Goal: Task Accomplishment & Management: Use online tool/utility

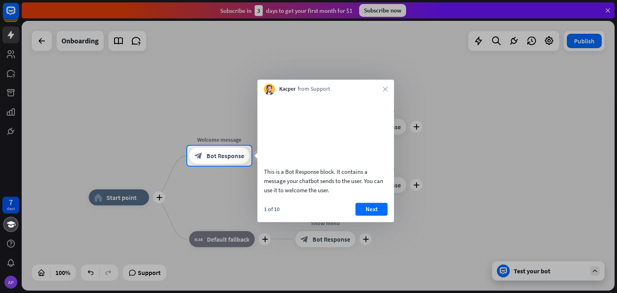
click at [14, 37] on div at bounding box center [308, 73] width 617 height 146
click at [16, 56] on div at bounding box center [308, 73] width 617 height 146
click at [10, 72] on div at bounding box center [308, 73] width 617 height 146
click at [380, 216] on button "Next" at bounding box center [371, 209] width 32 height 13
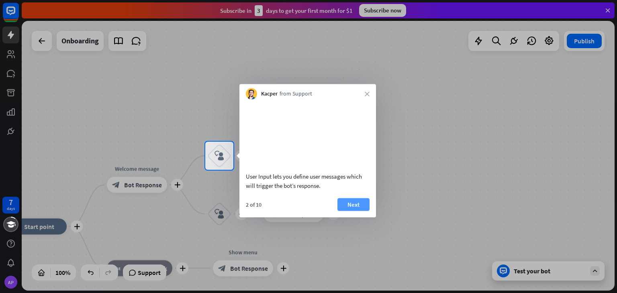
click at [357, 211] on button "Next" at bounding box center [353, 204] width 32 height 13
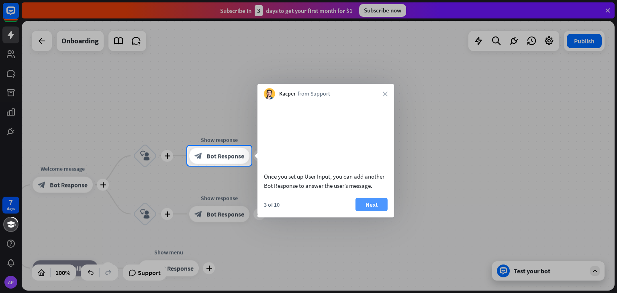
click at [357, 211] on button "Next" at bounding box center [371, 204] width 32 height 13
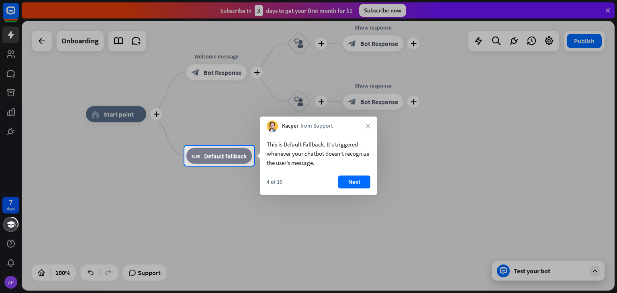
click at [354, 173] on div "This is Default Fallback. It’s triggered whenever your chatbot doesn't recogniz…" at bounding box center [318, 163] width 116 height 63
click at [354, 184] on button "Next" at bounding box center [354, 182] width 32 height 13
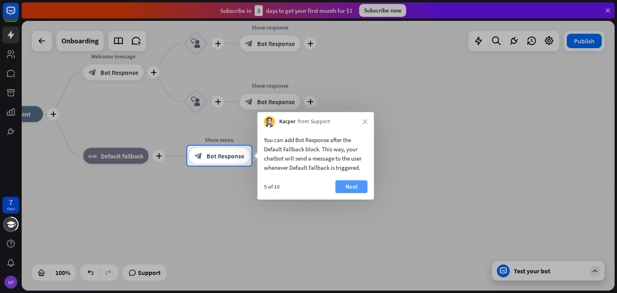
click at [360, 184] on button "Next" at bounding box center [351, 186] width 32 height 13
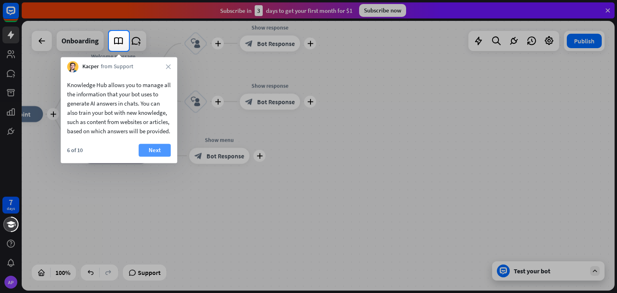
click at [156, 157] on button "Next" at bounding box center [155, 150] width 32 height 13
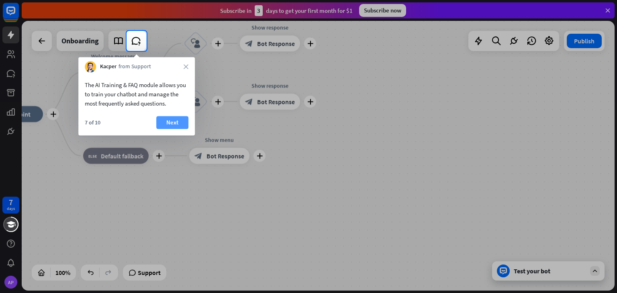
click at [170, 125] on button "Next" at bounding box center [172, 122] width 32 height 13
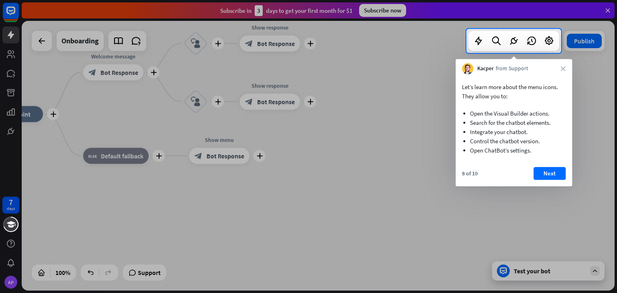
click at [545, 167] on button "Next" at bounding box center [549, 173] width 32 height 13
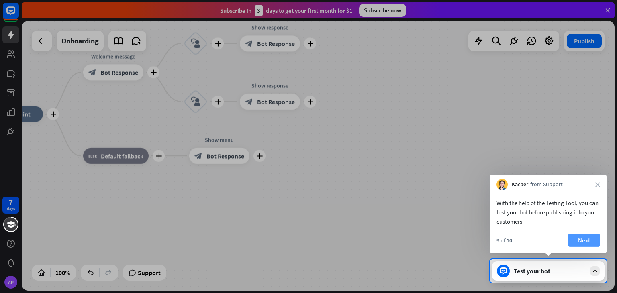
click at [584, 241] on button "Next" at bounding box center [584, 240] width 32 height 13
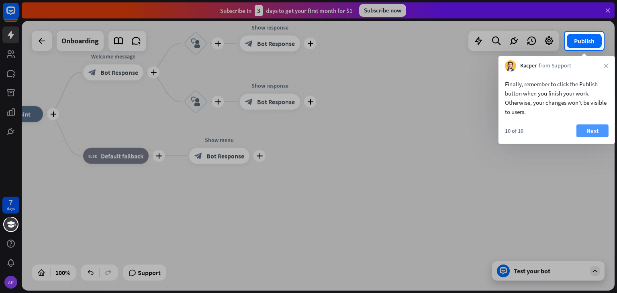
click at [590, 132] on button "Next" at bounding box center [592, 131] width 32 height 13
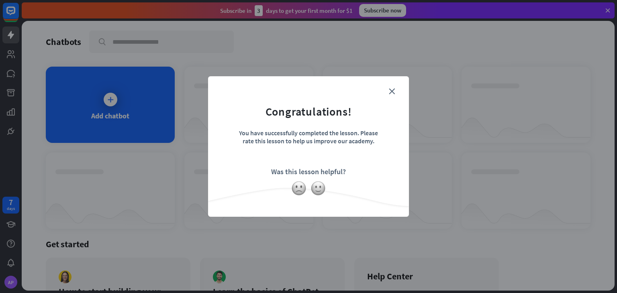
click at [374, 88] on form "Congratulations! You have successfully completed the lesson. Please rate this l…" at bounding box center [308, 134] width 181 height 96
click at [397, 91] on form "Congratulations! You have successfully completed the lesson. Please rate this l…" at bounding box center [308, 134] width 181 height 96
click at [390, 92] on icon "close" at bounding box center [392, 91] width 6 height 6
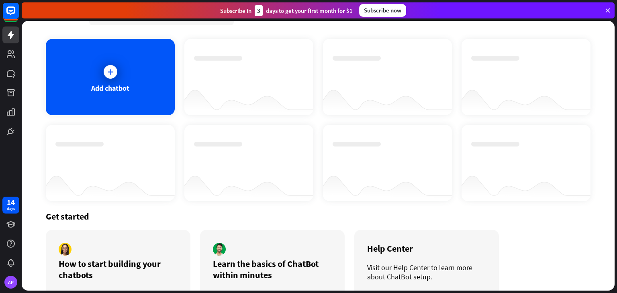
scroll to position [65, 0]
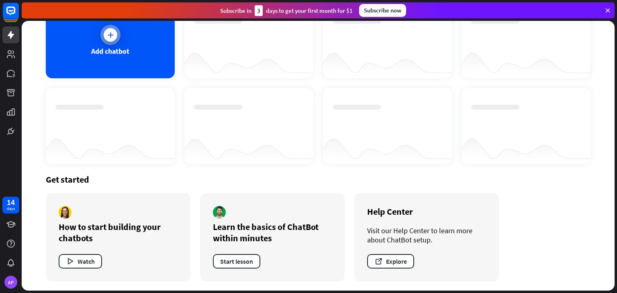
click at [129, 49] on div "Add chatbot" at bounding box center [110, 40] width 129 height 76
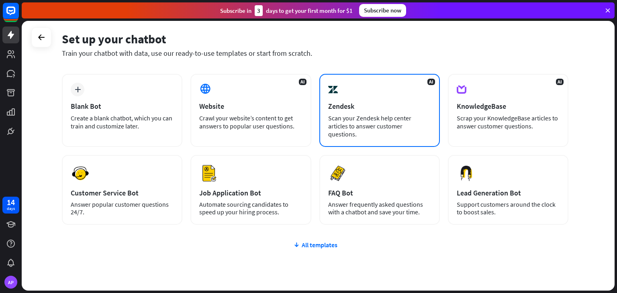
scroll to position [13, 0]
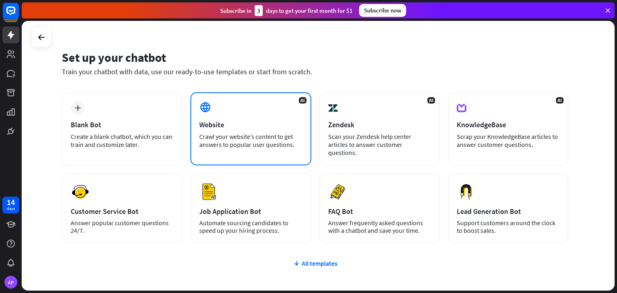
click at [247, 127] on div "Website" at bounding box center [250, 124] width 103 height 9
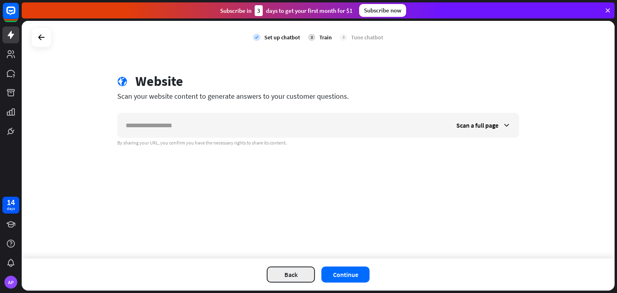
click at [286, 272] on button "Back" at bounding box center [291, 275] width 48 height 16
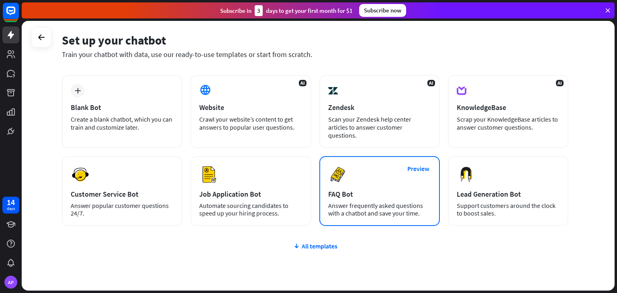
scroll to position [53, 0]
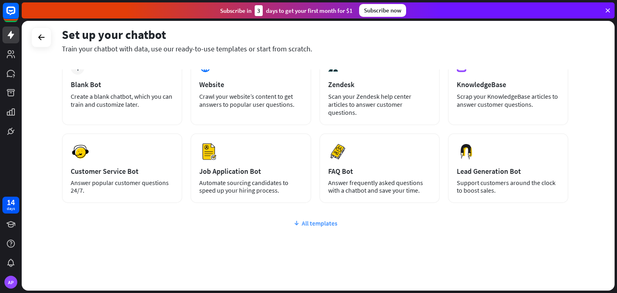
click at [304, 219] on div "All templates" at bounding box center [315, 223] width 506 height 8
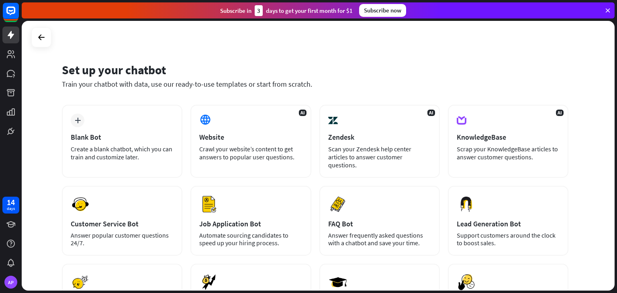
scroll to position [0, 0]
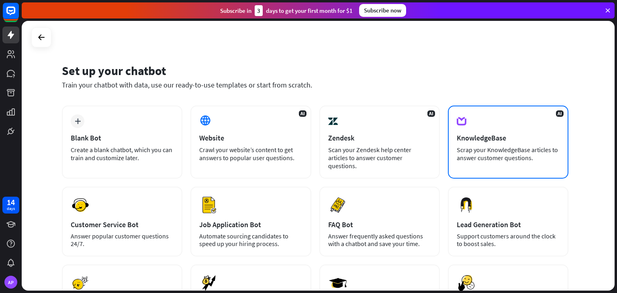
click at [484, 144] on div "AI KnowledgeBase Scrap your KnowledgeBase articles to answer customer questions." at bounding box center [508, 142] width 120 height 73
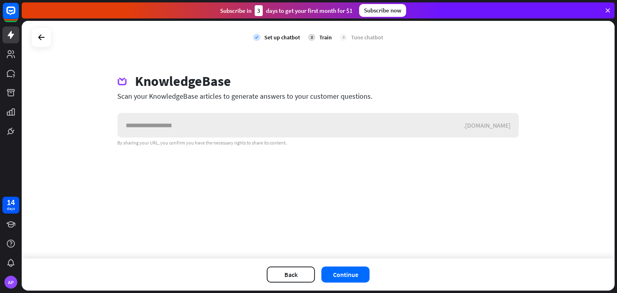
click at [355, 122] on input "text" at bounding box center [291, 125] width 346 height 24
click at [361, 277] on button "Continue" at bounding box center [345, 275] width 48 height 16
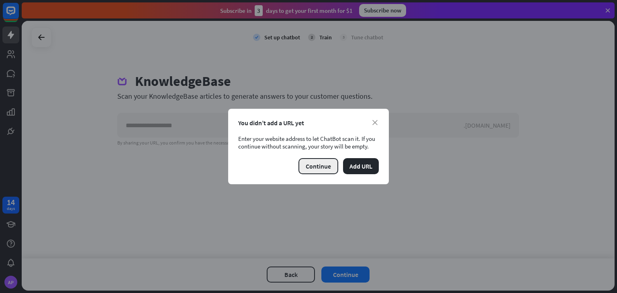
click at [306, 162] on button "Continue" at bounding box center [318, 166] width 40 height 16
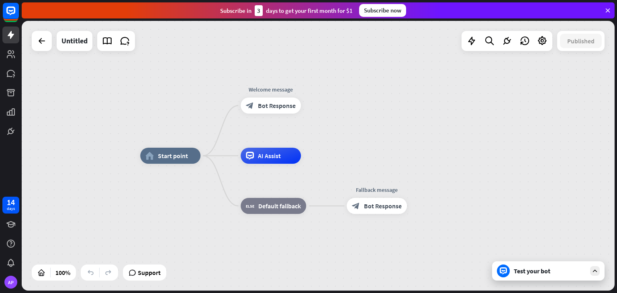
click at [544, 269] on div "Test your bot" at bounding box center [550, 271] width 72 height 8
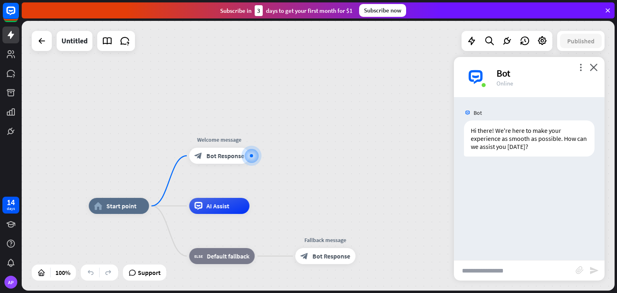
click at [486, 275] on input "text" at bounding box center [515, 271] width 122 height 20
type input "*"
type input "**********"
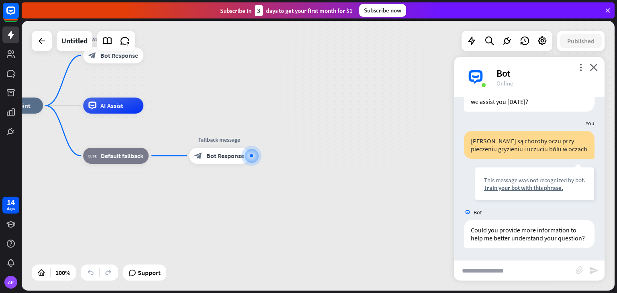
scroll to position [53, 0]
click at [38, 41] on icon at bounding box center [42, 41] width 10 height 10
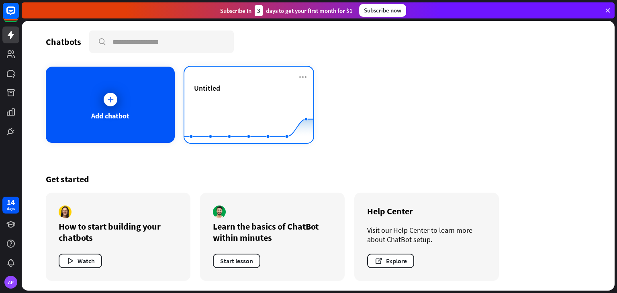
click at [233, 93] on div "Untitled" at bounding box center [249, 98] width 110 height 28
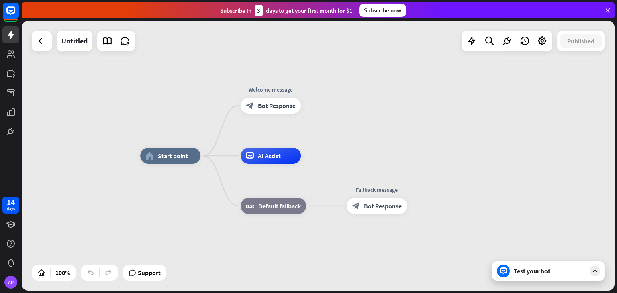
click at [544, 270] on div "Test your bot" at bounding box center [550, 271] width 72 height 8
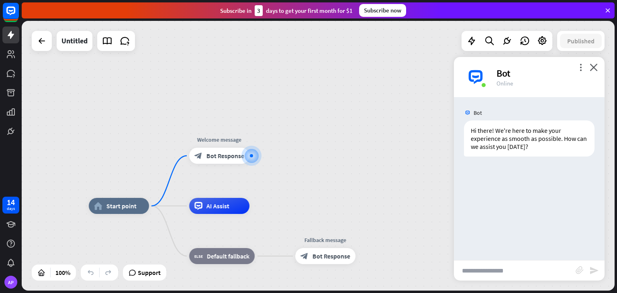
click at [477, 270] on input "text" at bounding box center [515, 271] width 122 height 20
type input "**********"
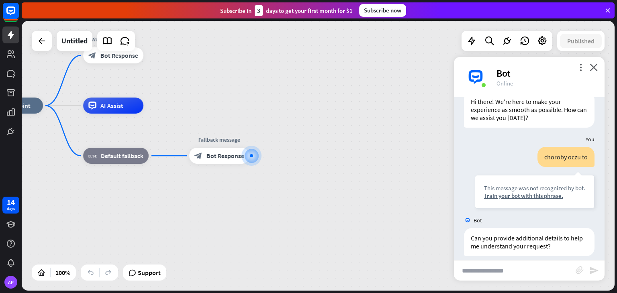
scroll to position [37, 0]
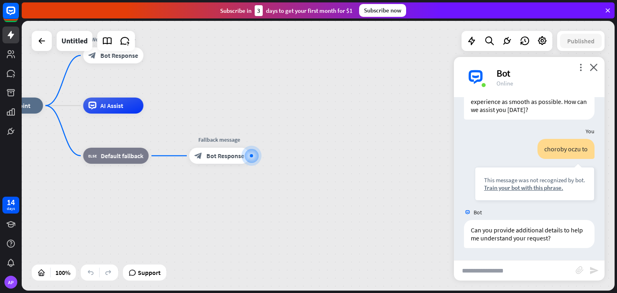
click at [140, 279] on div "Support" at bounding box center [144, 273] width 43 height 16
click at [158, 268] on span "Support" at bounding box center [149, 272] width 23 height 13
click at [12, 12] on rect at bounding box center [11, 11] width 18 height 18
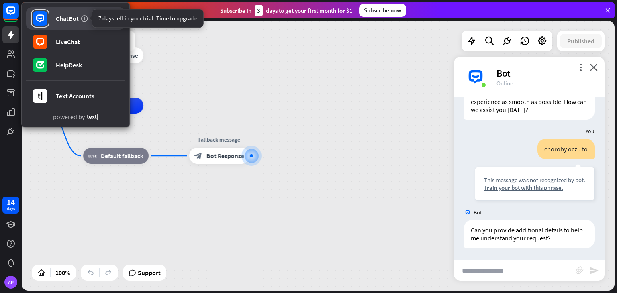
click at [80, 17] on icon at bounding box center [84, 18] width 8 height 8
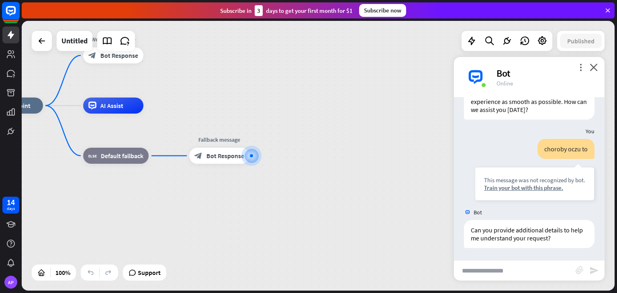
click at [7, 7] on icon at bounding box center [11, 11] width 10 height 10
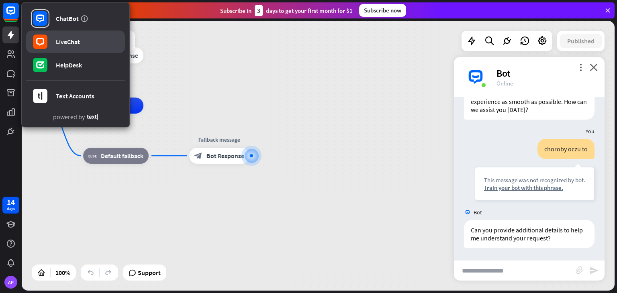
click at [101, 44] on link "LiveChat" at bounding box center [75, 42] width 99 height 22
